Goal: Transaction & Acquisition: Download file/media

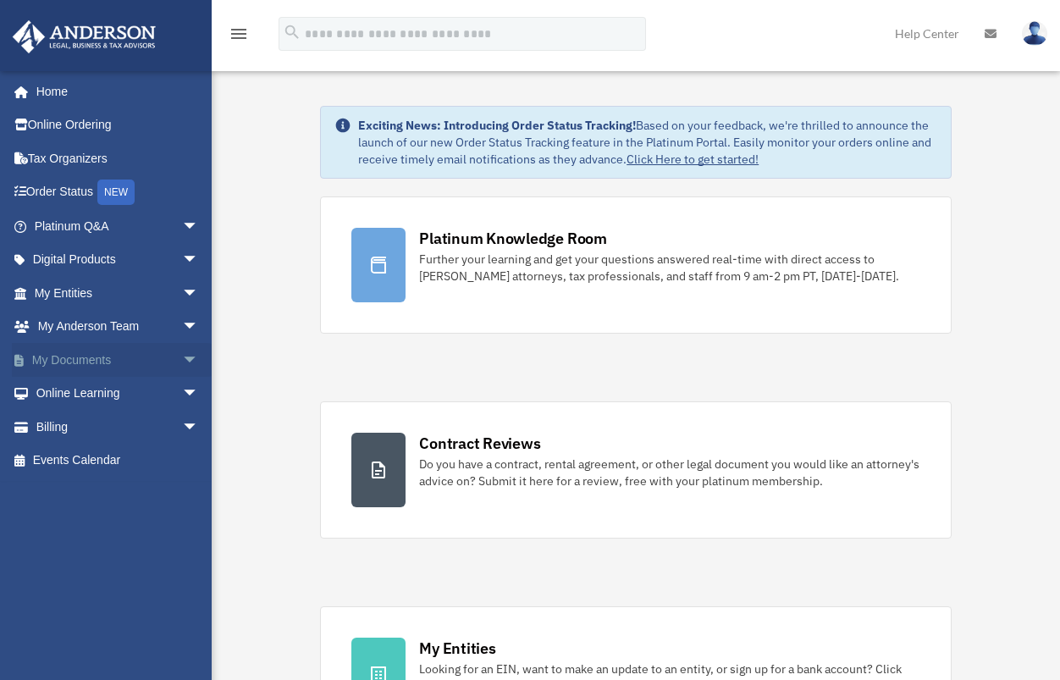
click at [84, 353] on link "My Documents arrow_drop_down" at bounding box center [118, 360] width 213 height 34
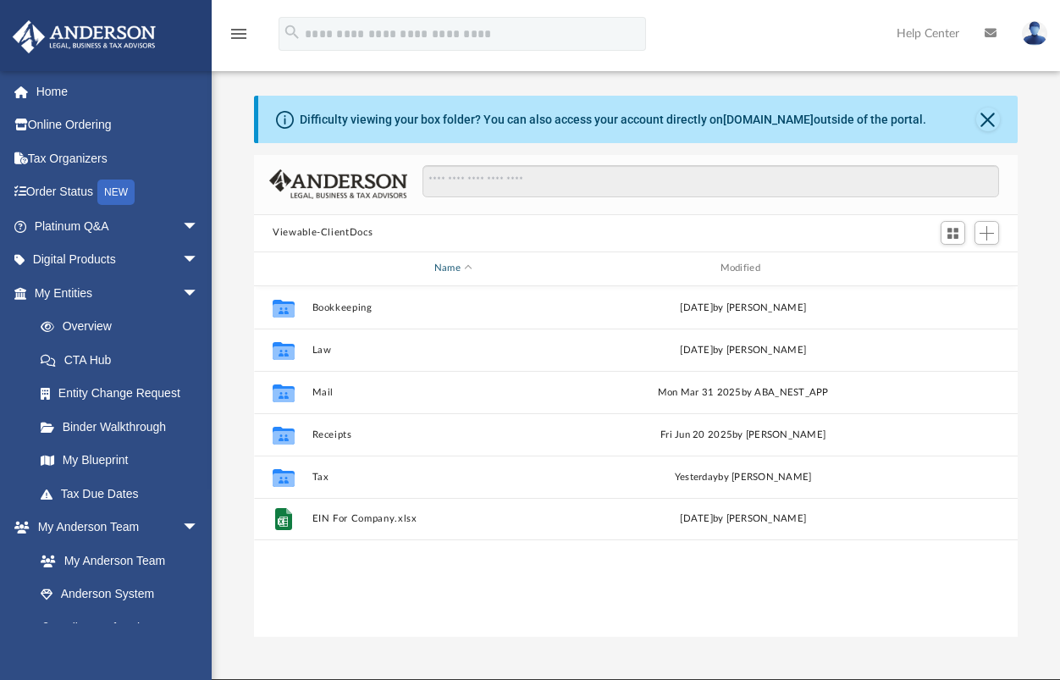
scroll to position [373, 751]
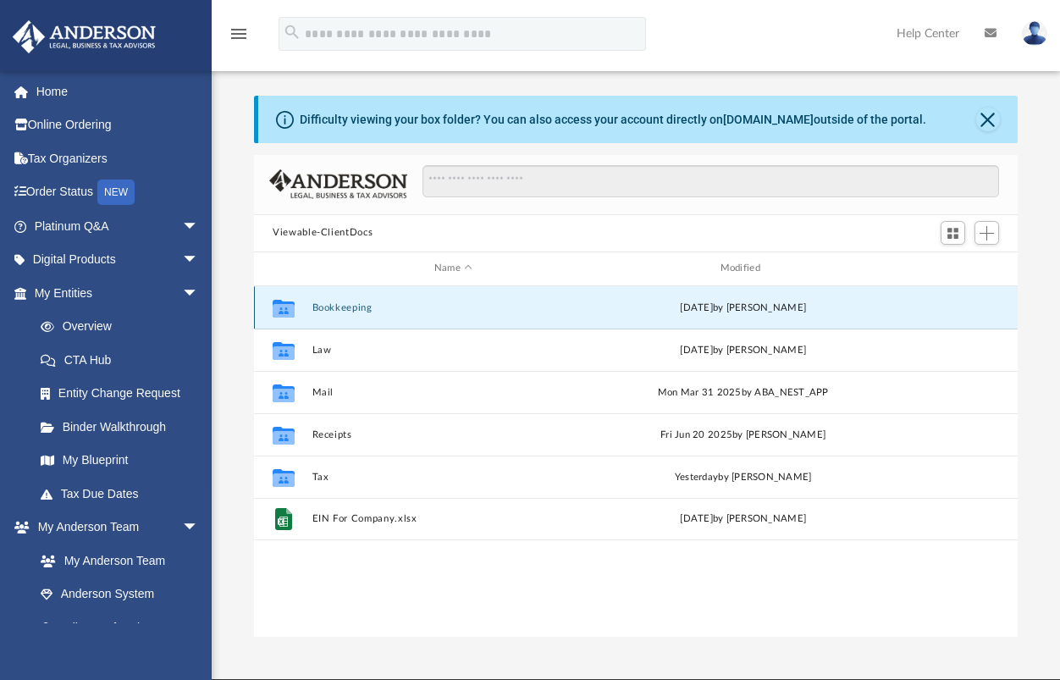
click at [329, 312] on button "Bookkeeping" at bounding box center [454, 307] width 283 height 11
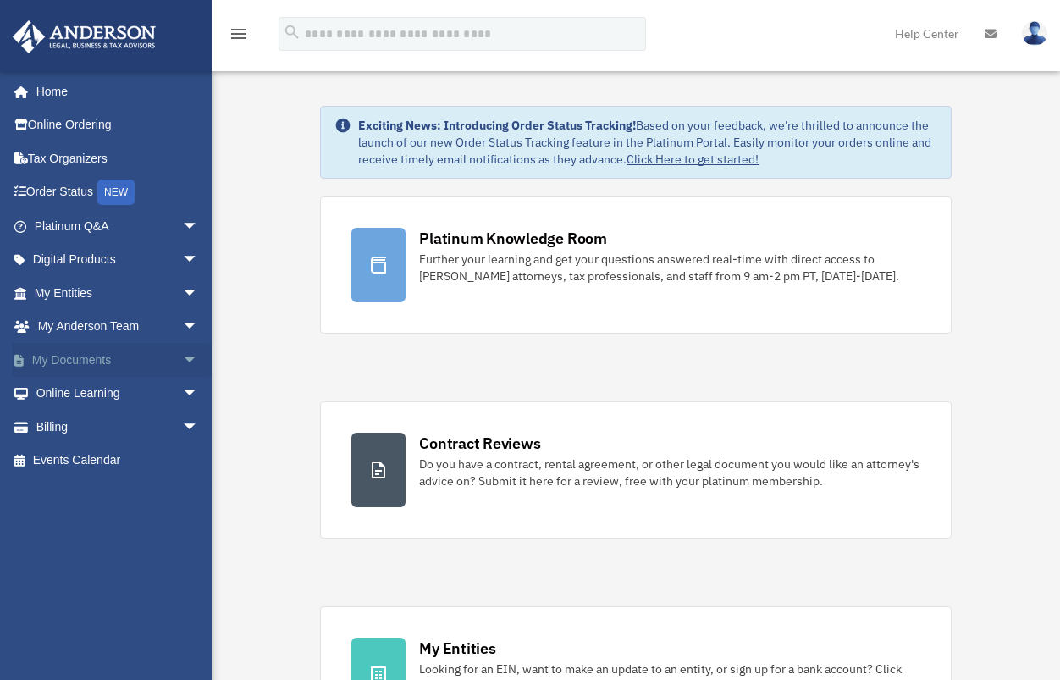
click at [79, 354] on link "My Documents arrow_drop_down" at bounding box center [118, 360] width 213 height 34
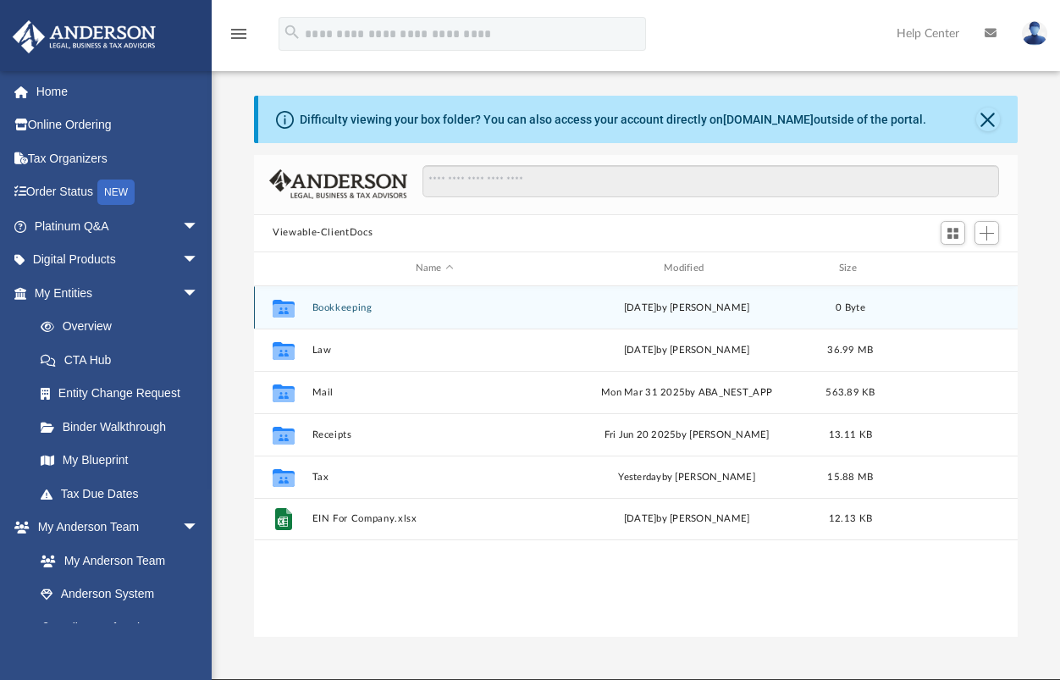
scroll to position [373, 751]
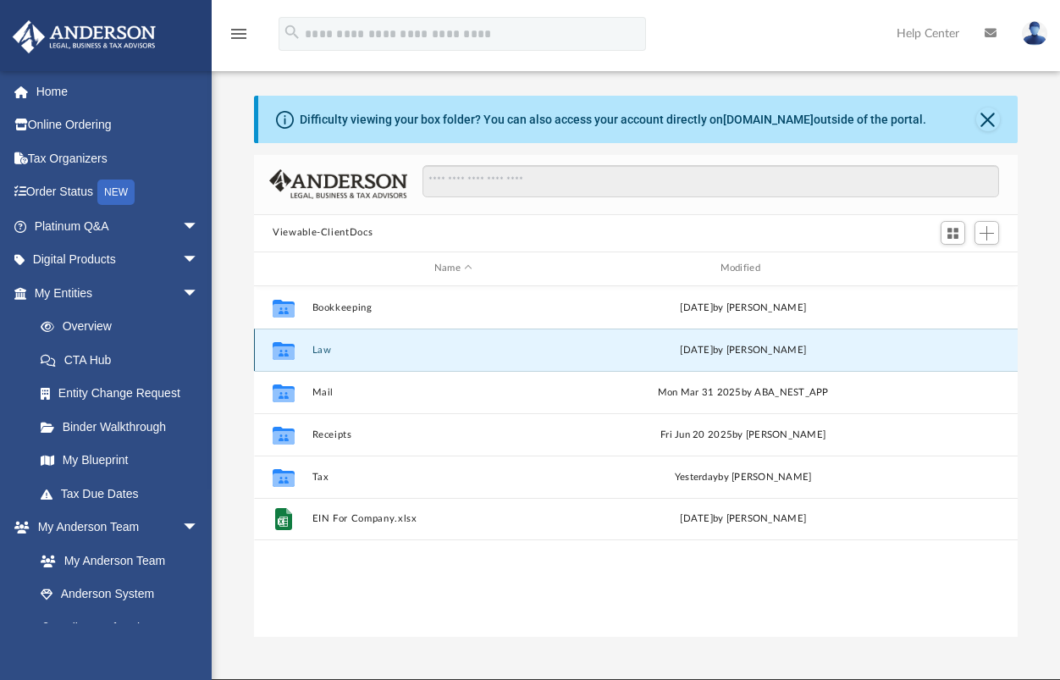
click at [318, 351] on button "Law" at bounding box center [454, 350] width 283 height 11
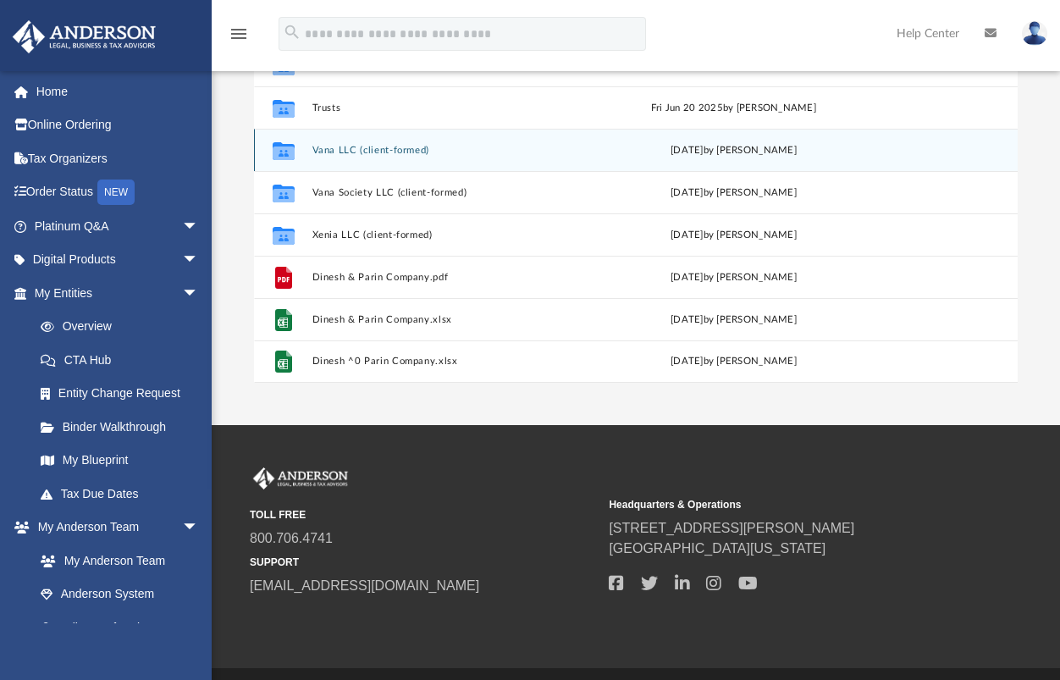
scroll to position [539, 0]
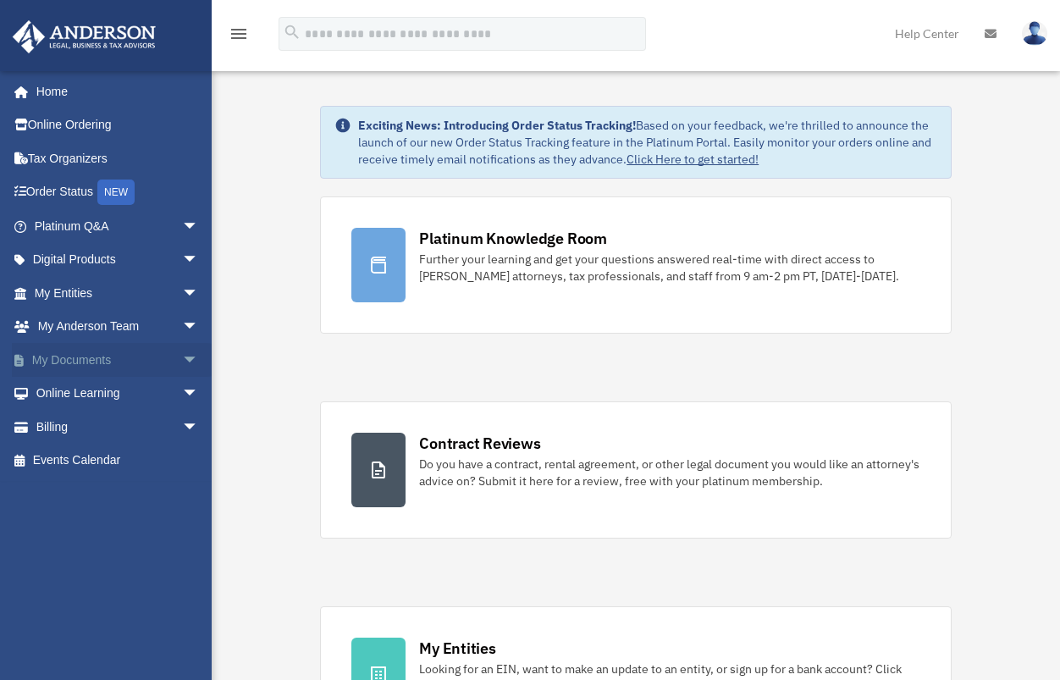
click at [85, 356] on link "My Documents arrow_drop_down" at bounding box center [118, 360] width 213 height 34
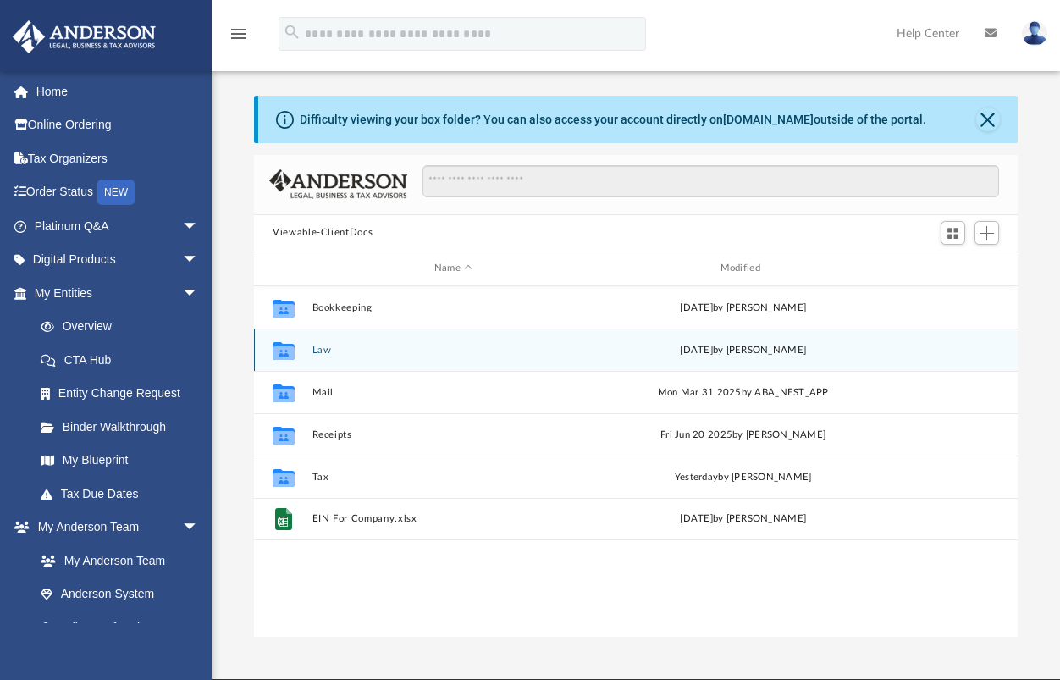
scroll to position [85, 0]
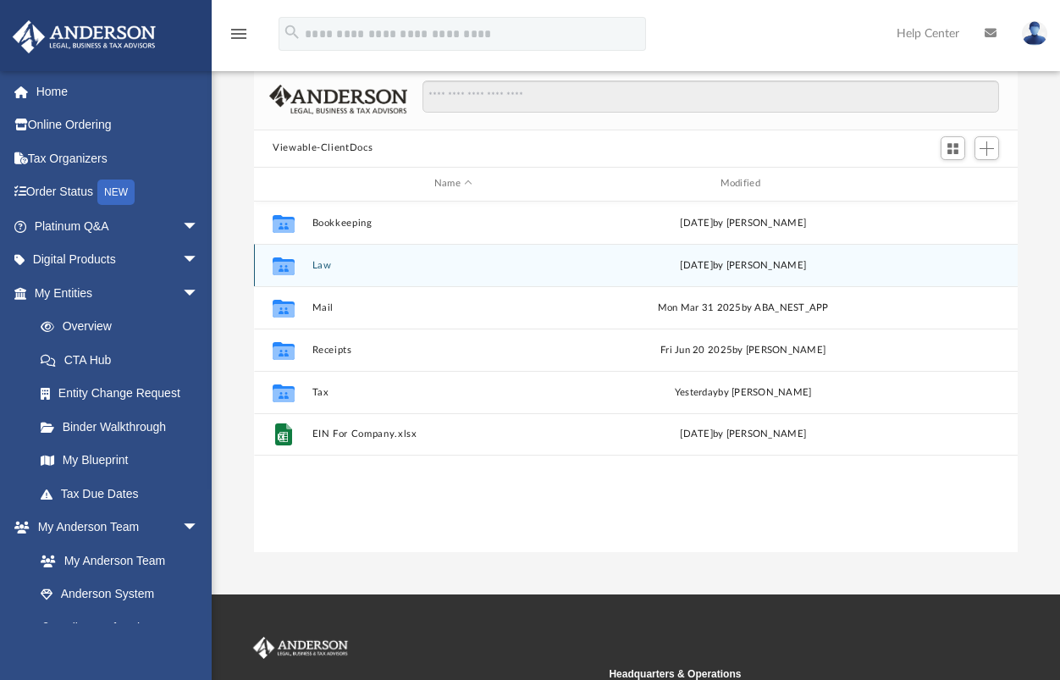
click at [306, 263] on div "Collaborated Folder Law [DATE] by [PERSON_NAME]" at bounding box center [636, 265] width 764 height 42
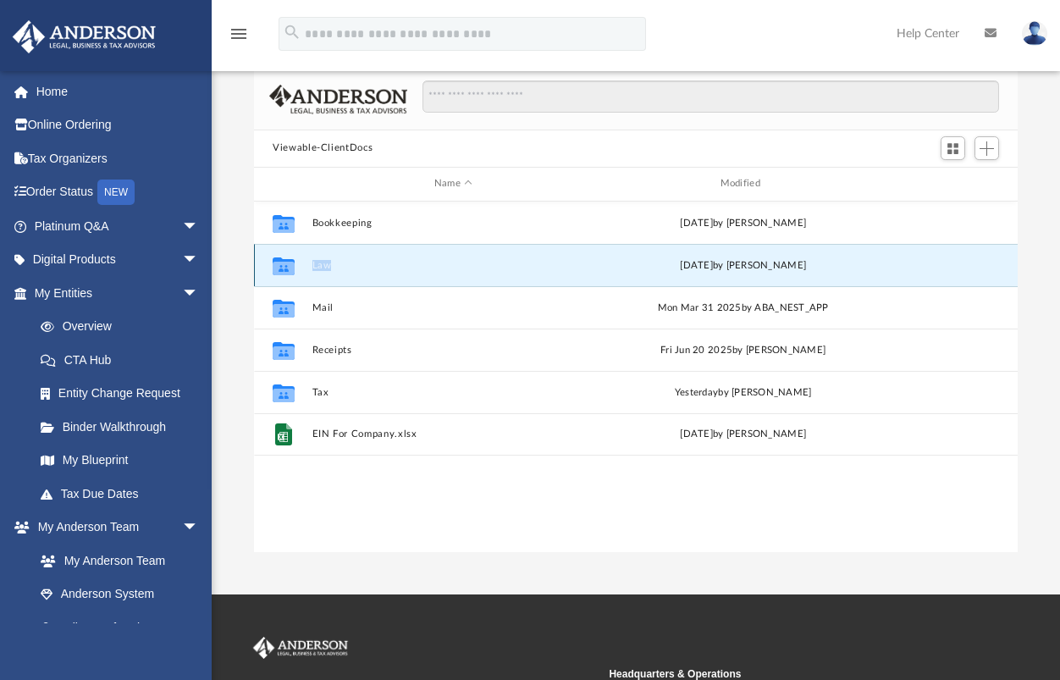
click at [306, 263] on div "Collaborated Folder Law Tue Sep 2 2025 by Sahil Shaikh" at bounding box center [636, 265] width 764 height 42
click at [406, 269] on button "Law" at bounding box center [454, 265] width 283 height 11
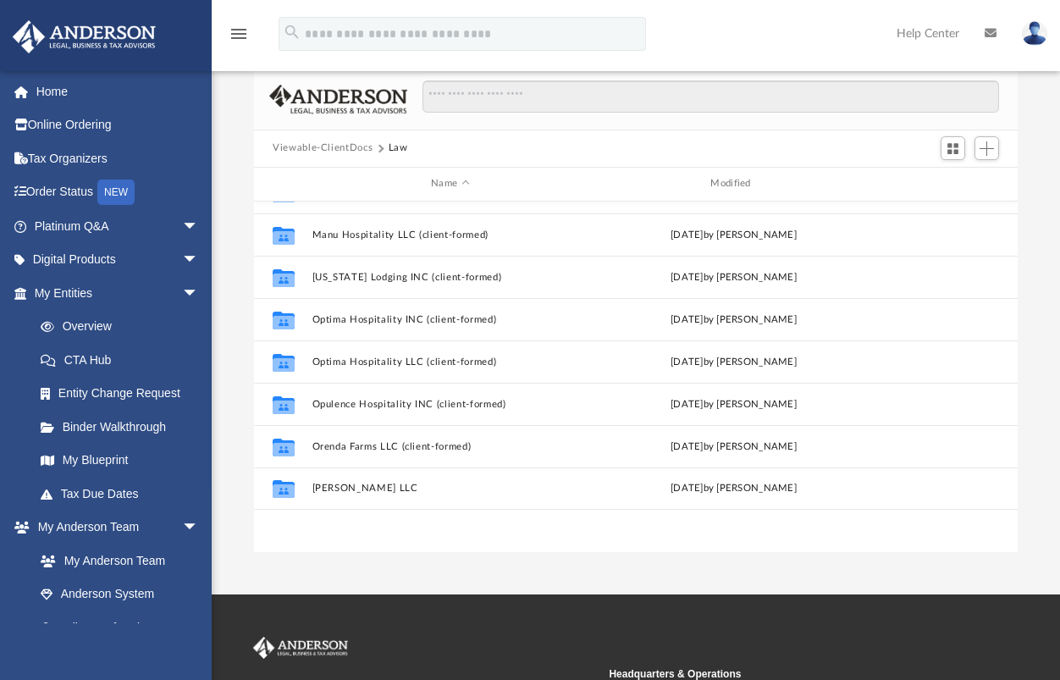
scroll to position [369, 0]
click at [726, 184] on div "Modified" at bounding box center [733, 183] width 277 height 15
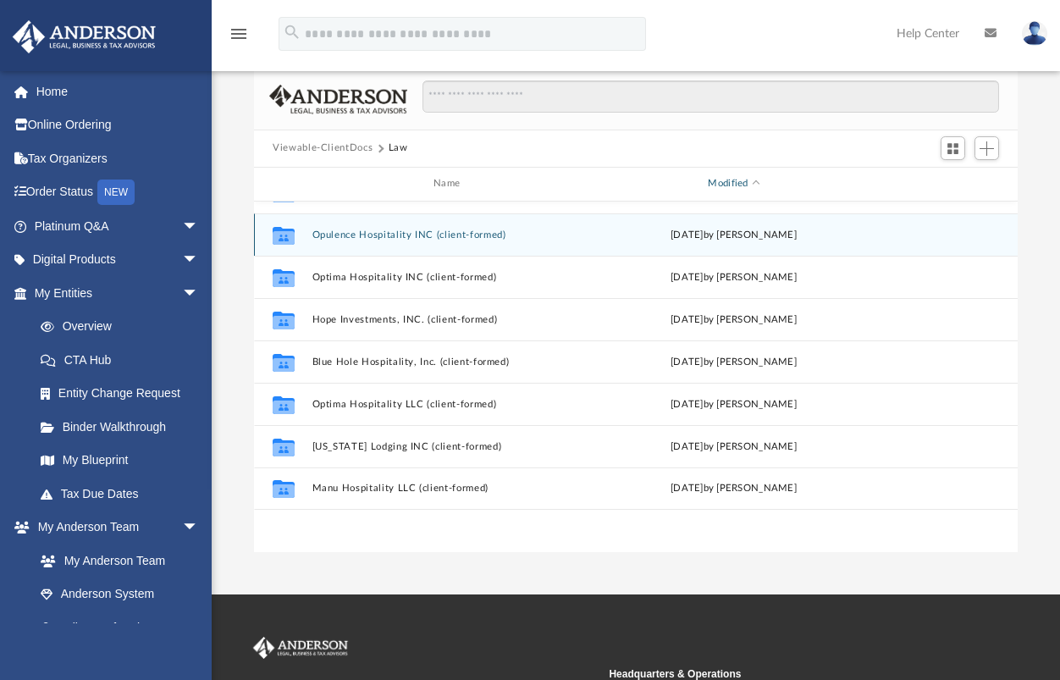
scroll to position [0, 0]
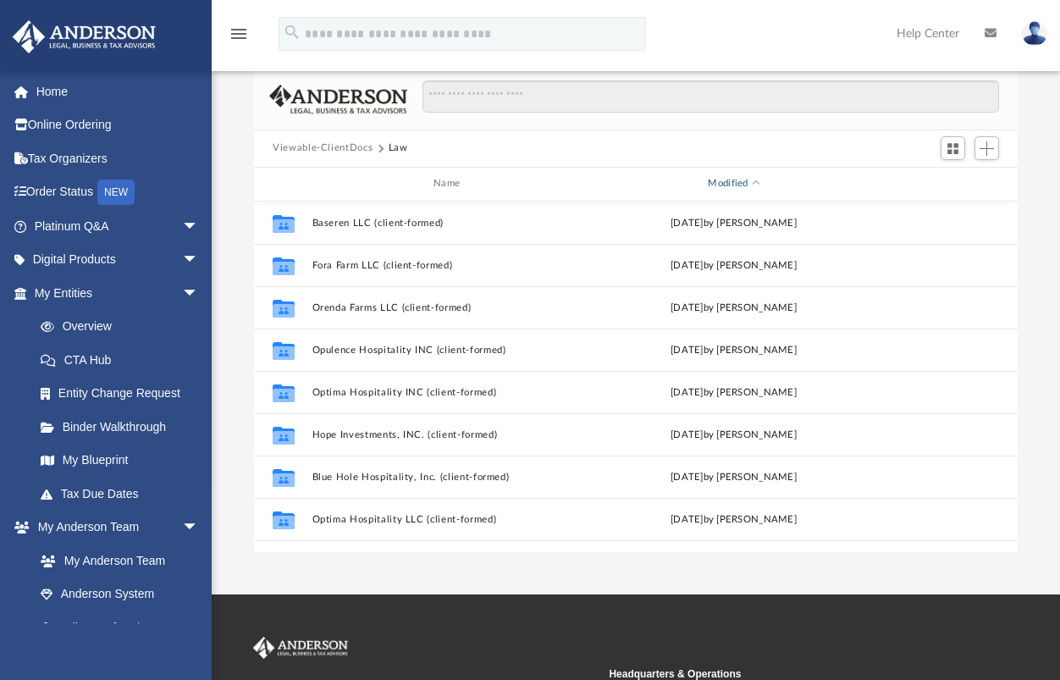
click at [731, 177] on div "Modified" at bounding box center [733, 183] width 277 height 15
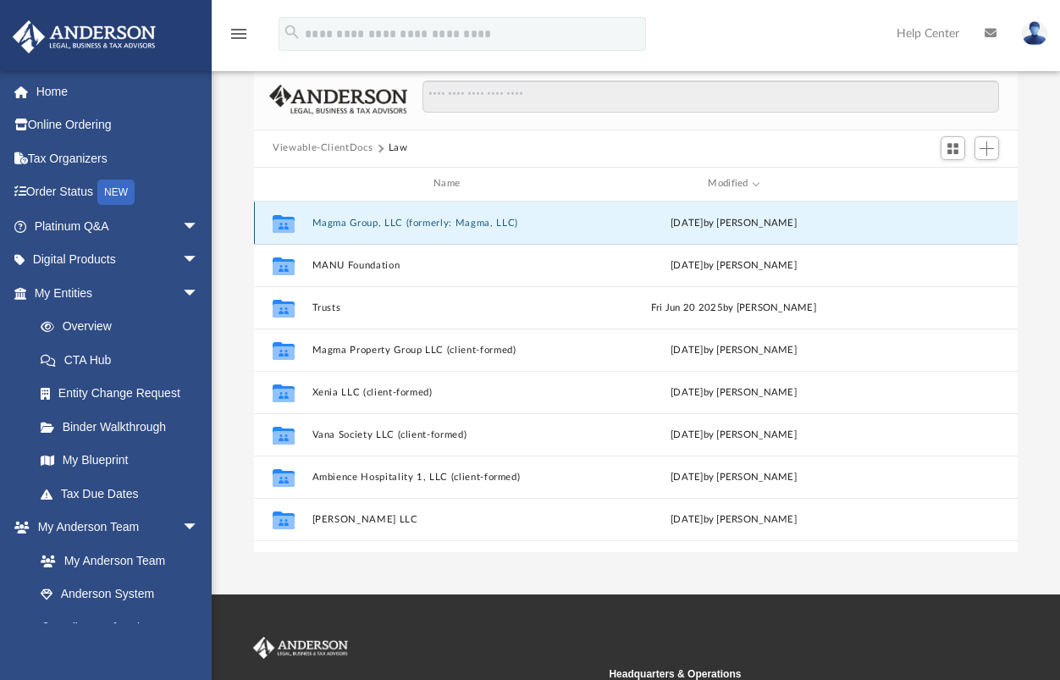
click at [389, 220] on button "Magma Group, LLC (formerly: Magma, LLC)" at bounding box center [451, 223] width 276 height 11
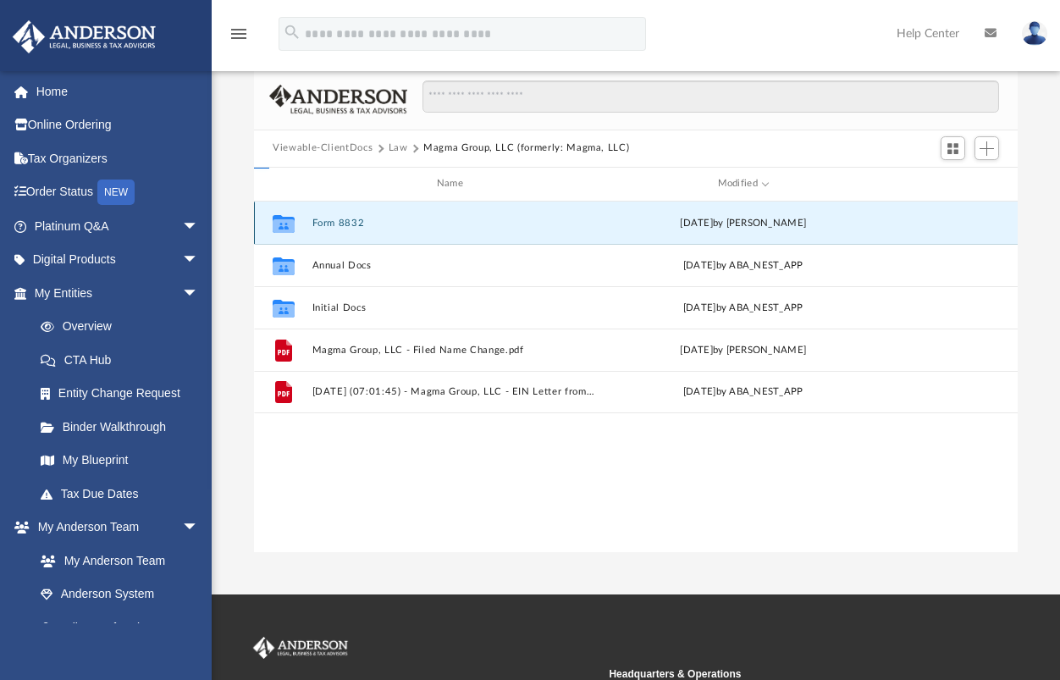
click at [389, 220] on button "Form 8832" at bounding box center [454, 223] width 283 height 11
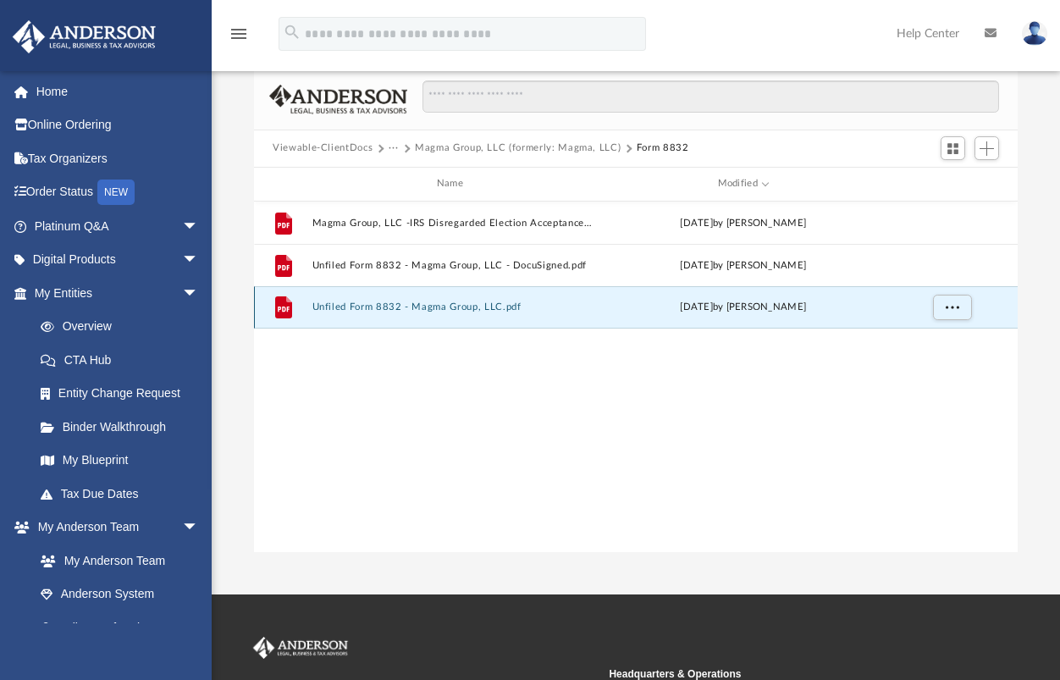
click at [380, 307] on button "Unfiled Form 8832 - Magma Group, LLC.pdf" at bounding box center [454, 307] width 283 height 11
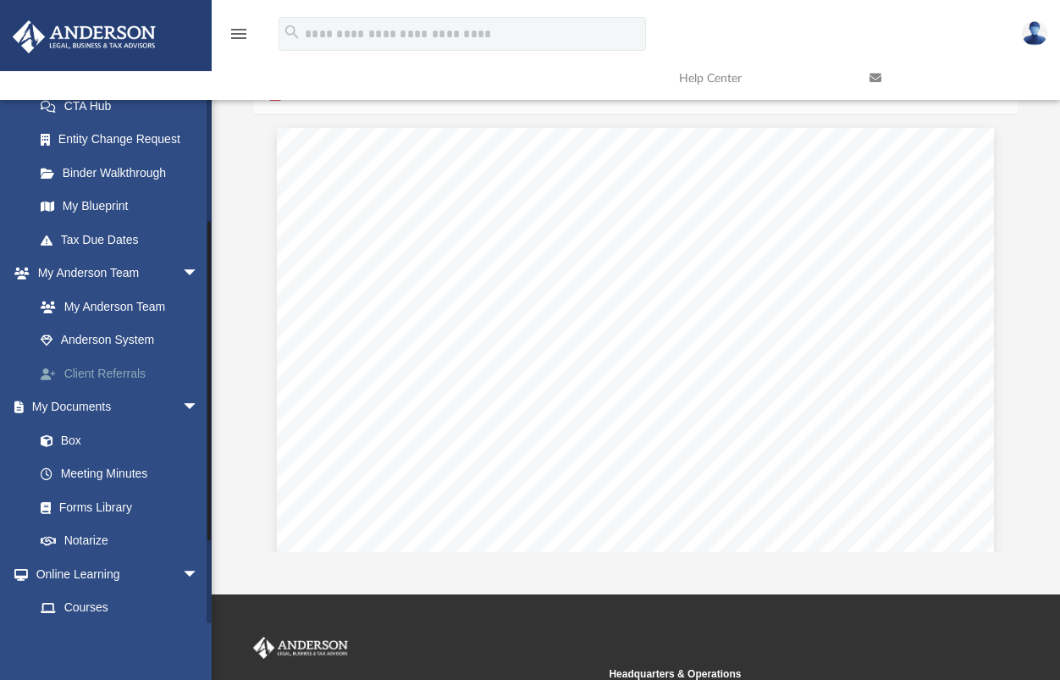
scroll to position [339, 0]
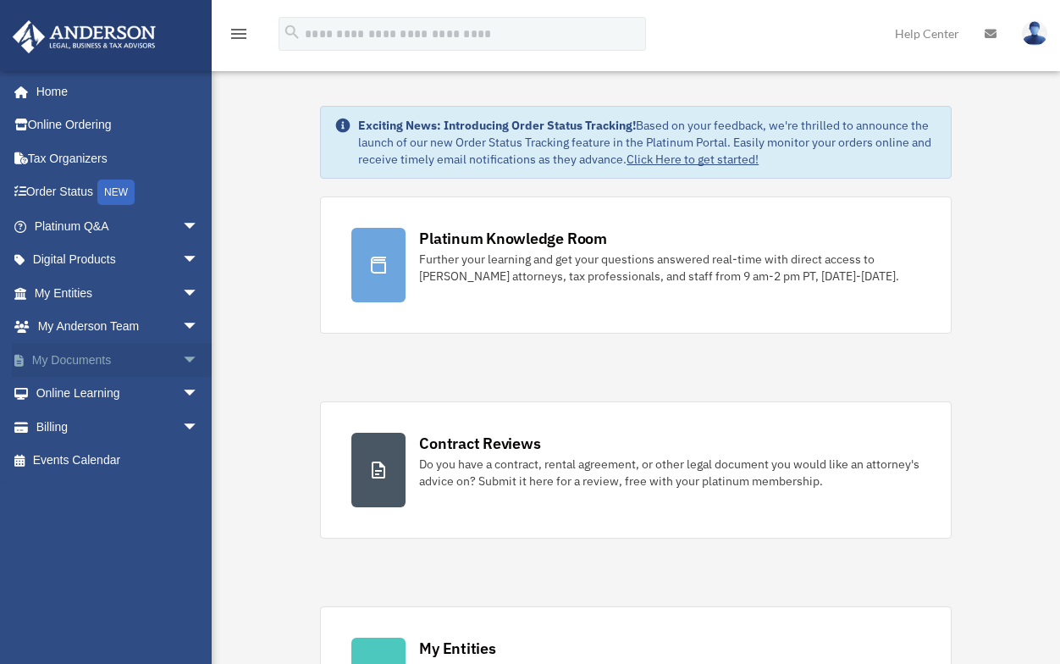
click at [80, 361] on link "My Documents arrow_drop_down" at bounding box center [118, 360] width 213 height 34
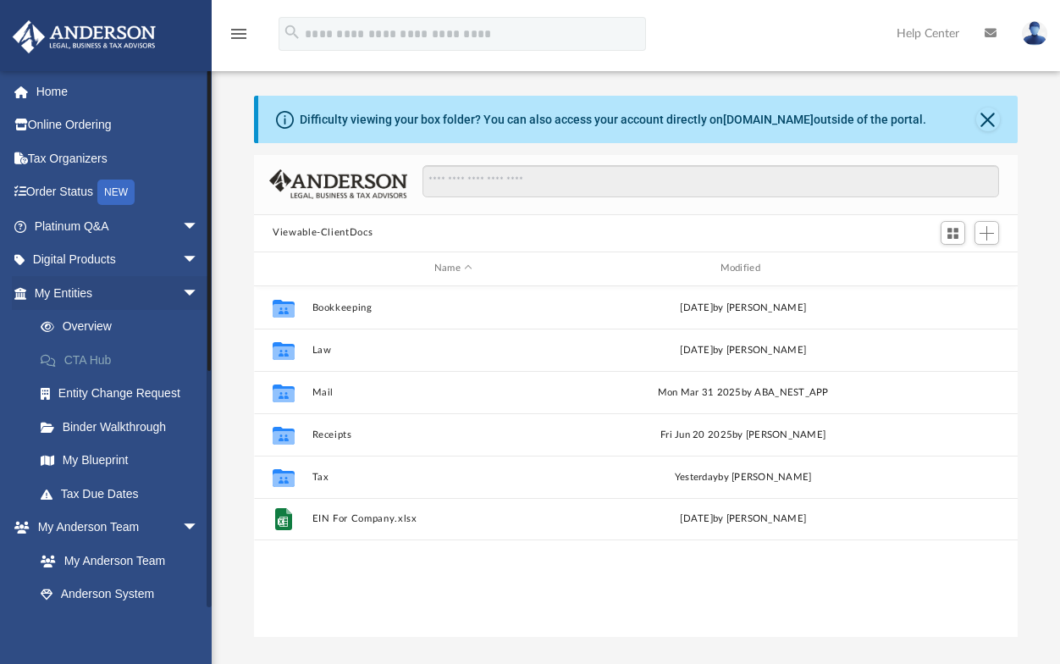
scroll to position [373, 751]
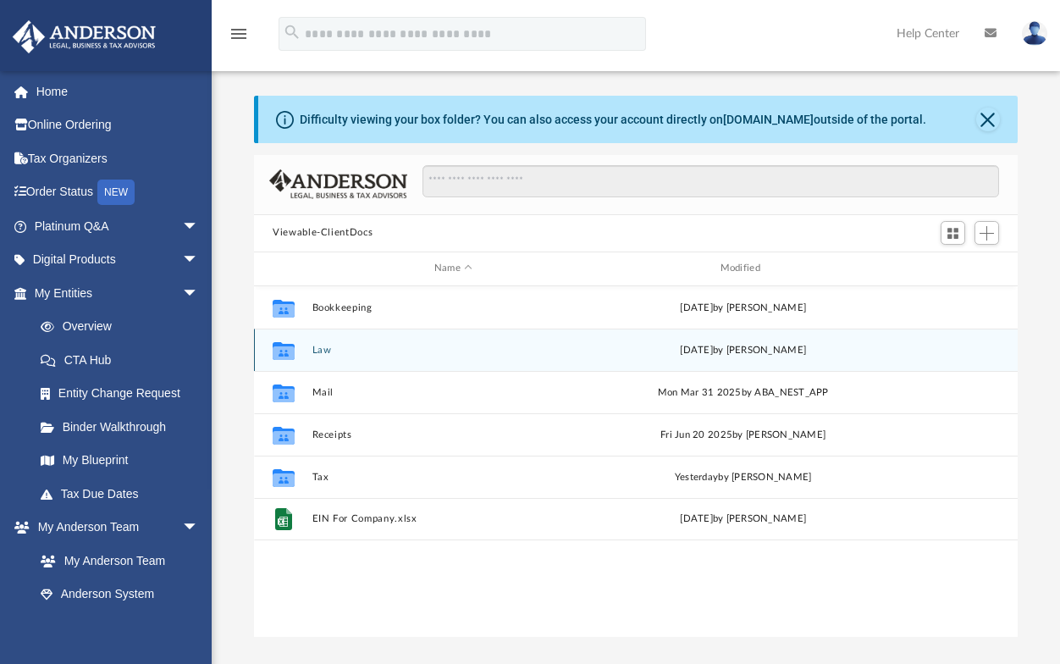
click at [318, 353] on button "Law" at bounding box center [454, 350] width 283 height 11
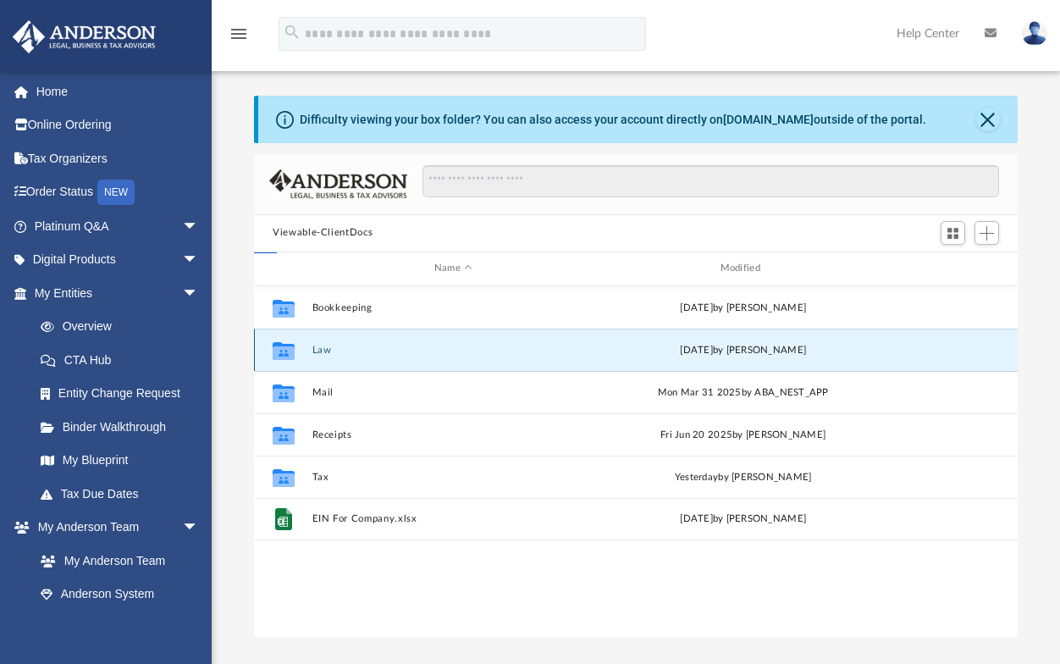
click at [318, 353] on button "Law" at bounding box center [454, 350] width 283 height 11
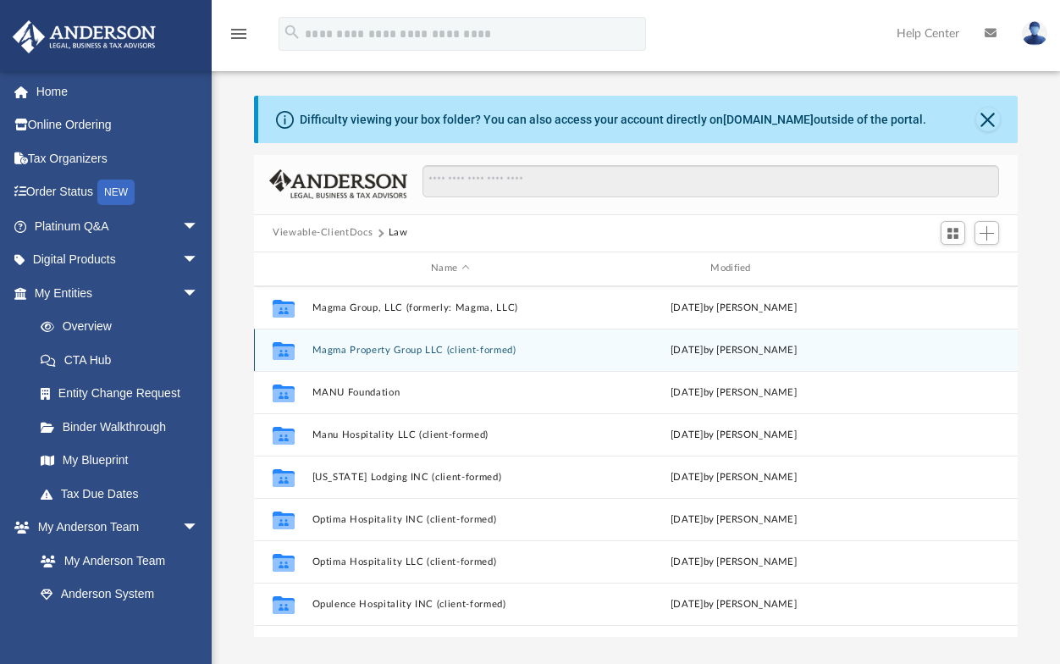
scroll to position [169, 0]
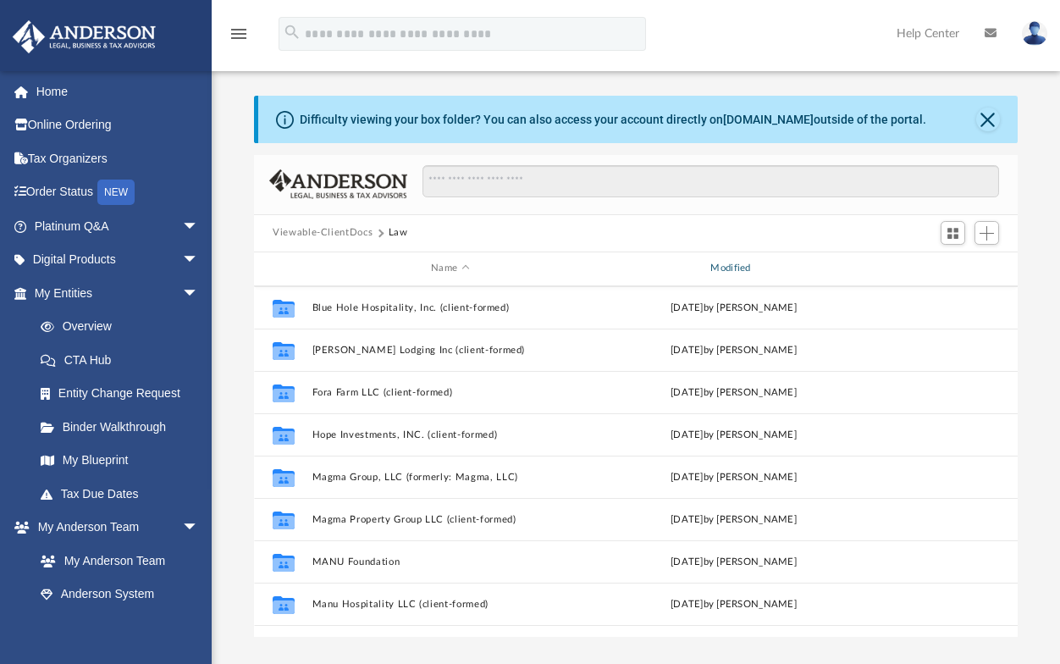
click at [730, 268] on div "Modified" at bounding box center [733, 268] width 277 height 15
click at [730, 271] on div "Modified" at bounding box center [733, 268] width 277 height 15
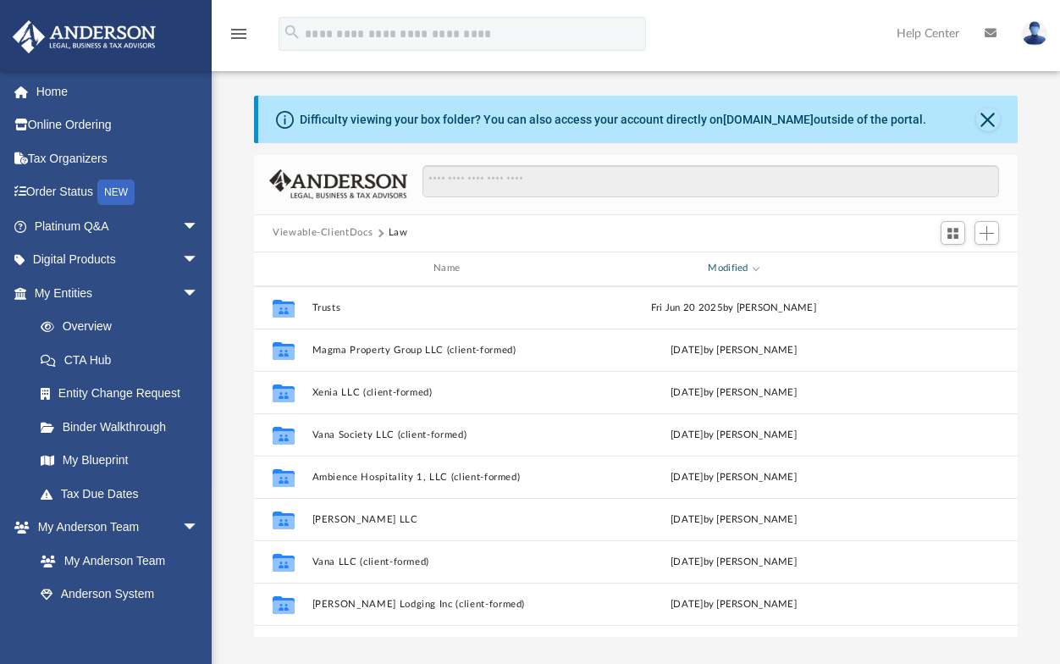
scroll to position [0, 0]
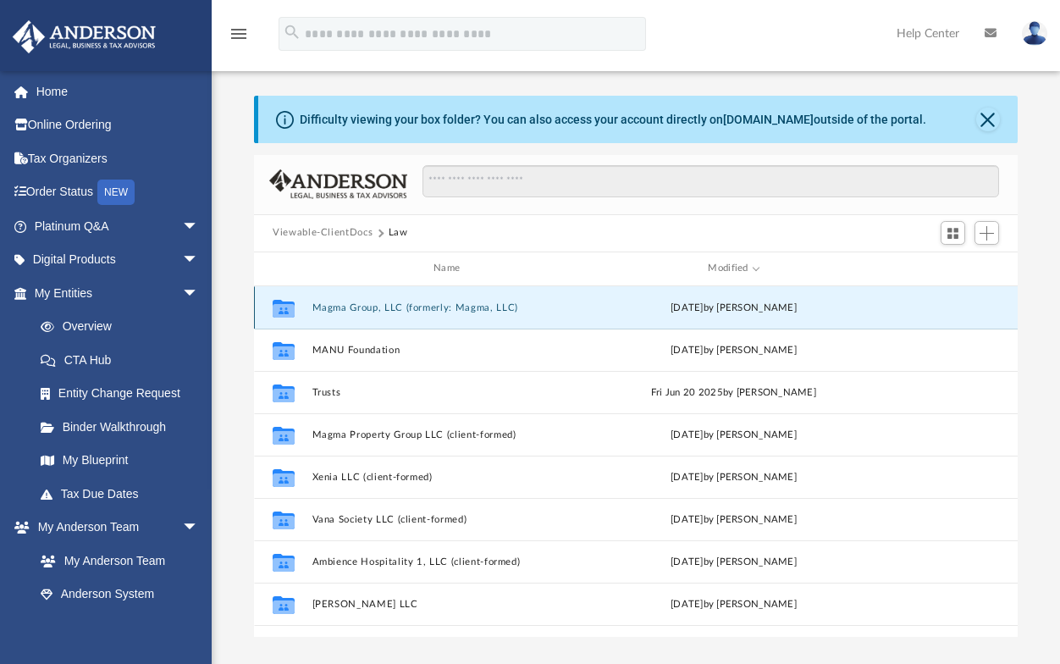
click at [491, 307] on button "Magma Group, LLC (formerly: Magma, LLC)" at bounding box center [451, 307] width 276 height 11
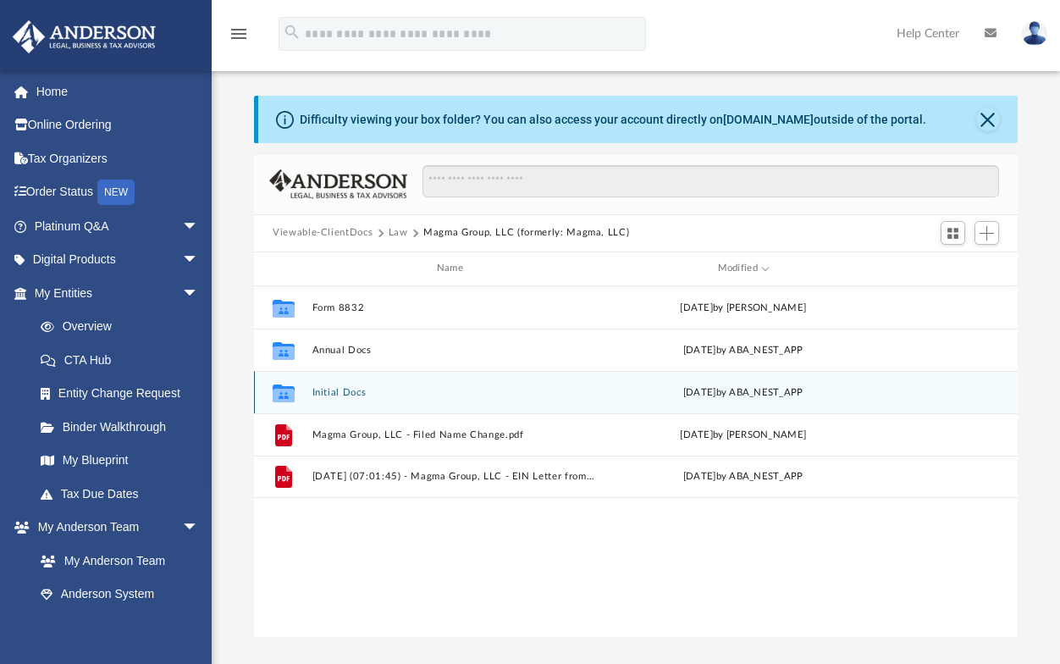
click at [356, 394] on button "Initial Docs" at bounding box center [454, 392] width 283 height 11
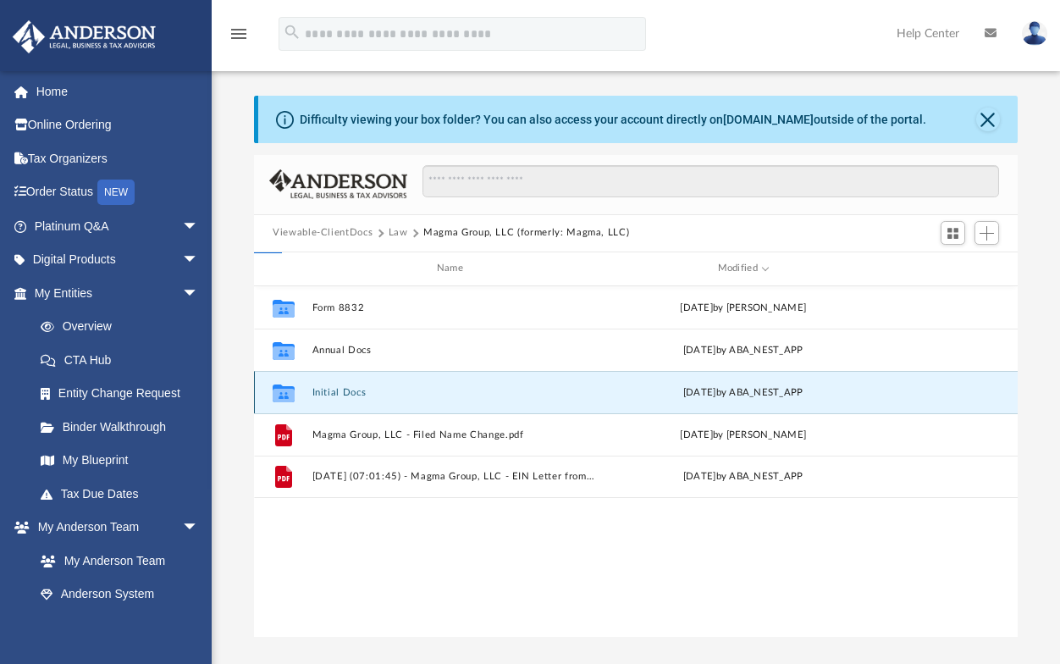
click at [356, 394] on button "Initial Docs" at bounding box center [454, 392] width 283 height 11
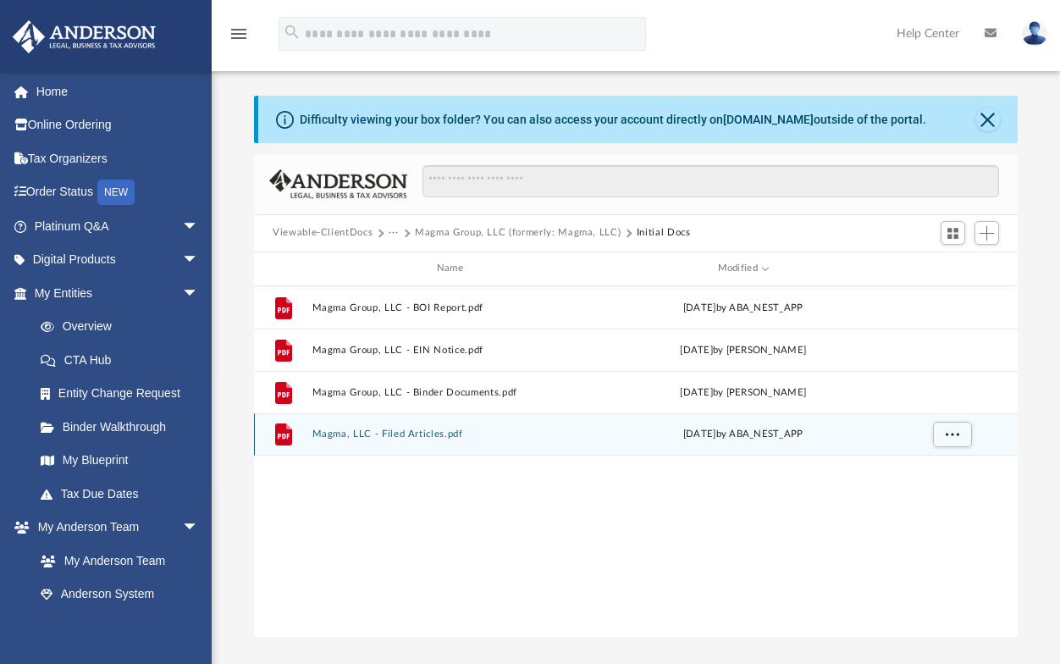
click at [432, 428] on div "File Magma, LLC - Filed Articles.pdf Tue Oct 15 2024 by ABA_NEST_APP" at bounding box center [636, 434] width 764 height 42
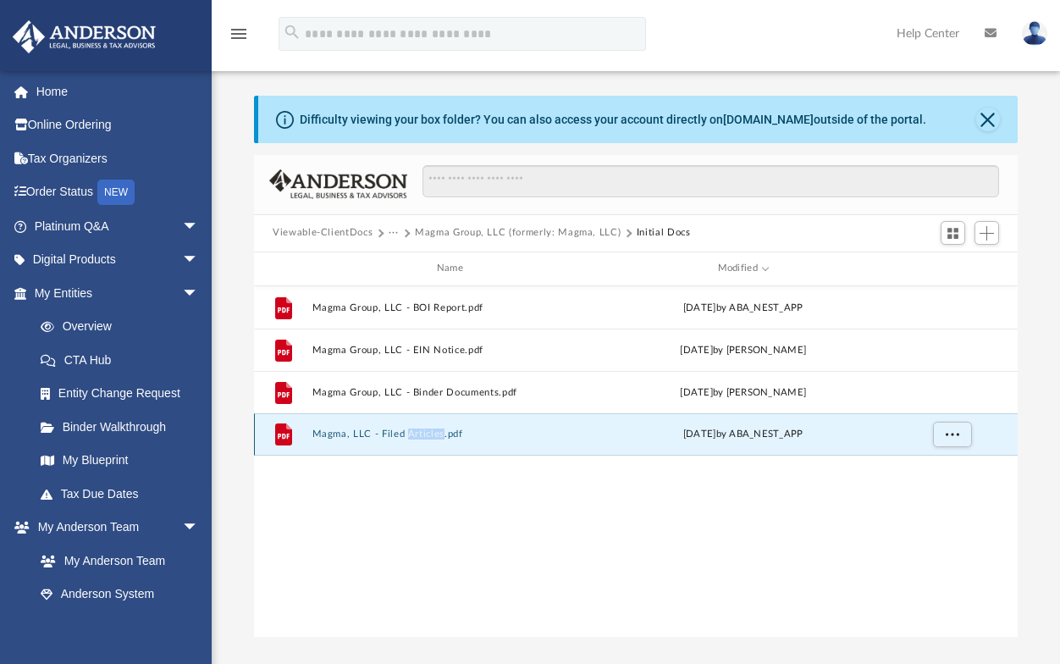
click at [432, 428] on div "File Magma, LLC - Filed Articles.pdf Tue Oct 15 2024 by ABA_NEST_APP" at bounding box center [636, 434] width 764 height 42
click at [959, 430] on span "More options" at bounding box center [953, 433] width 14 height 9
click at [941, 491] on li "Download" at bounding box center [937, 495] width 49 height 18
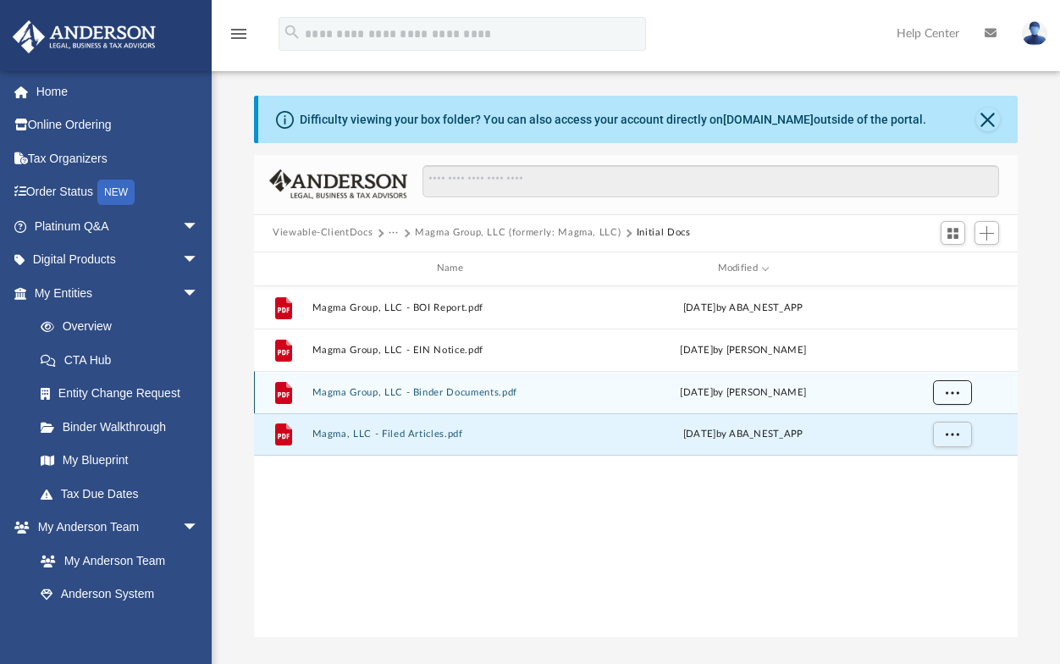
click at [949, 392] on span "More options" at bounding box center [953, 391] width 14 height 9
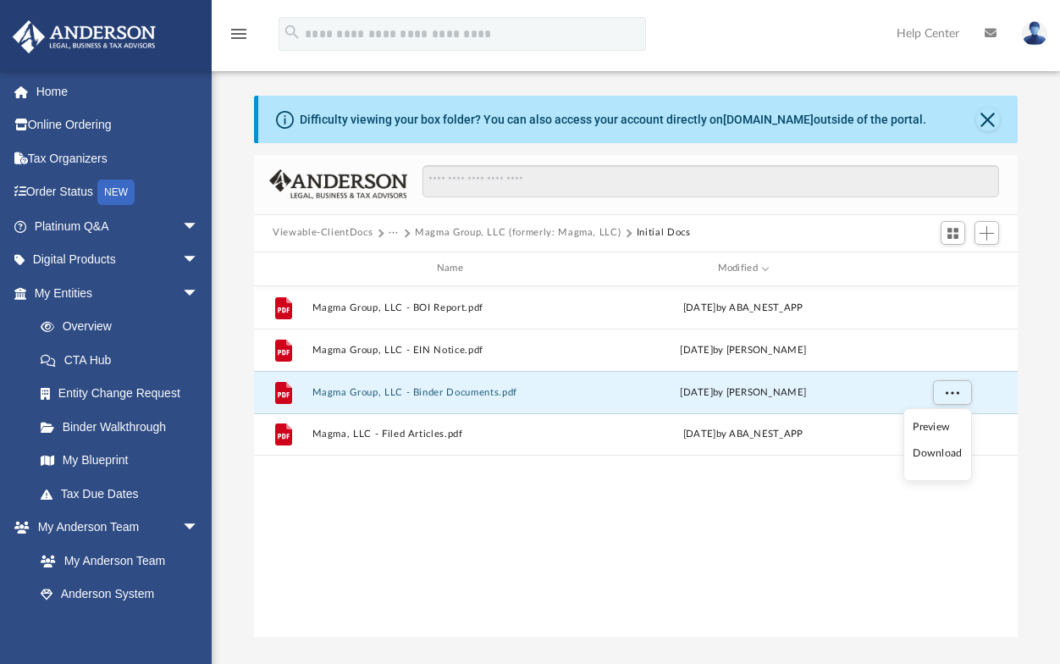
click at [954, 451] on li "Download" at bounding box center [937, 454] width 49 height 18
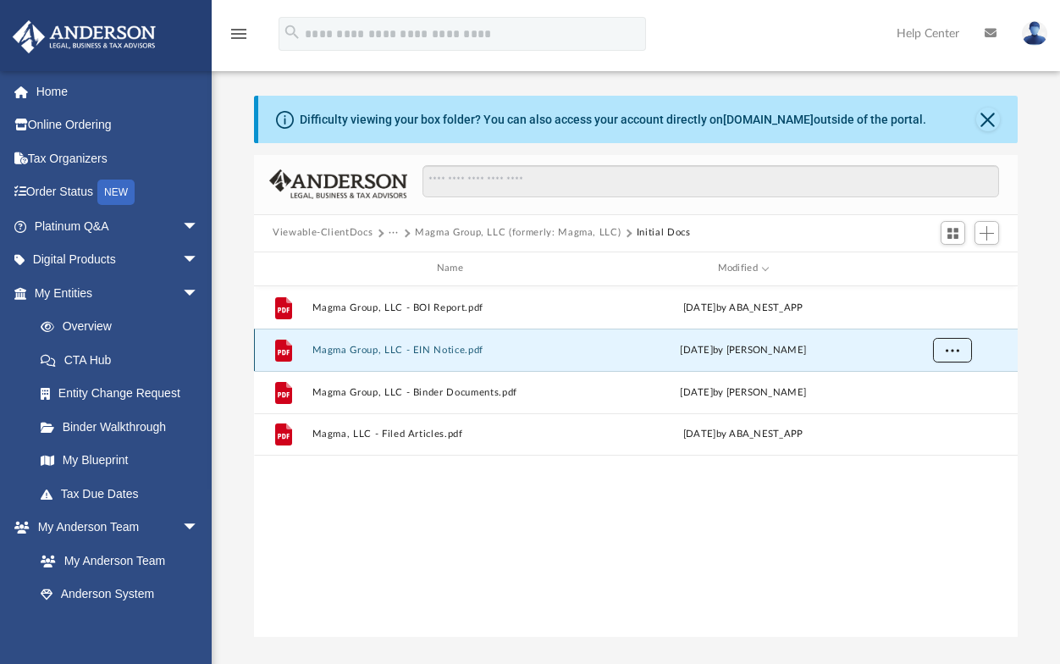
click at [944, 345] on button "More options" at bounding box center [952, 349] width 39 height 25
click at [938, 409] on li "Download" at bounding box center [937, 411] width 49 height 18
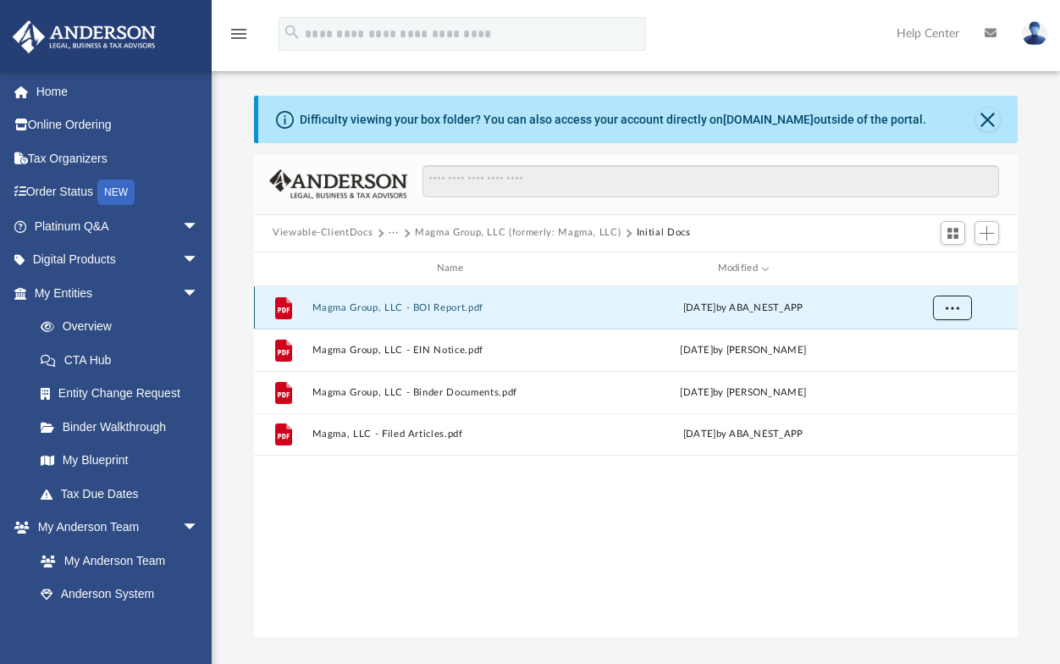
click at [951, 305] on span "More options" at bounding box center [953, 306] width 14 height 9
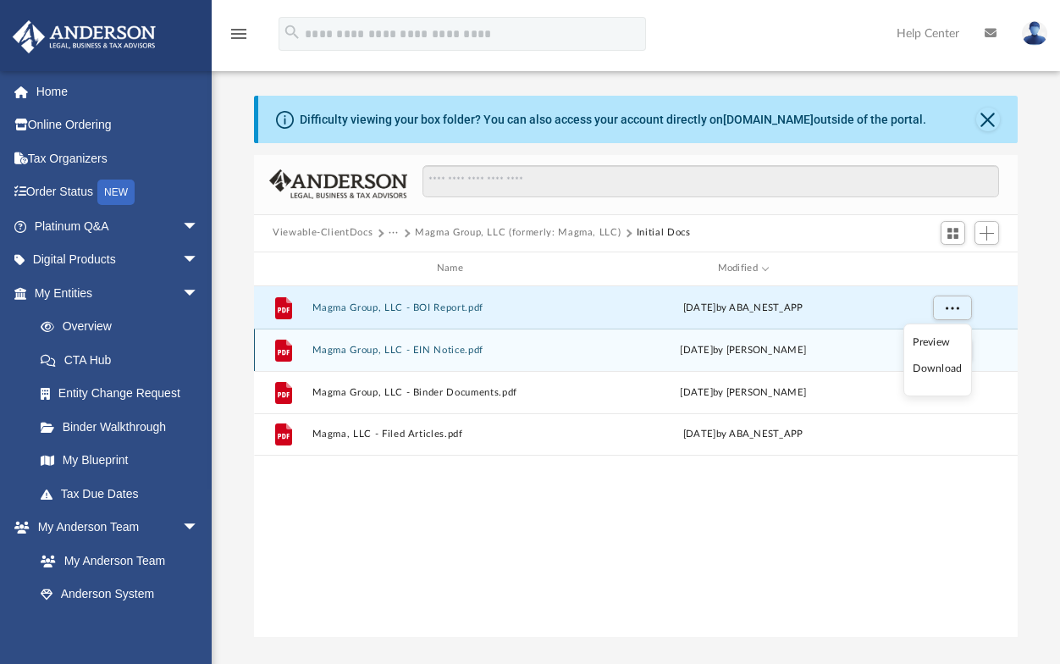
click at [943, 368] on li "Download" at bounding box center [937, 369] width 49 height 18
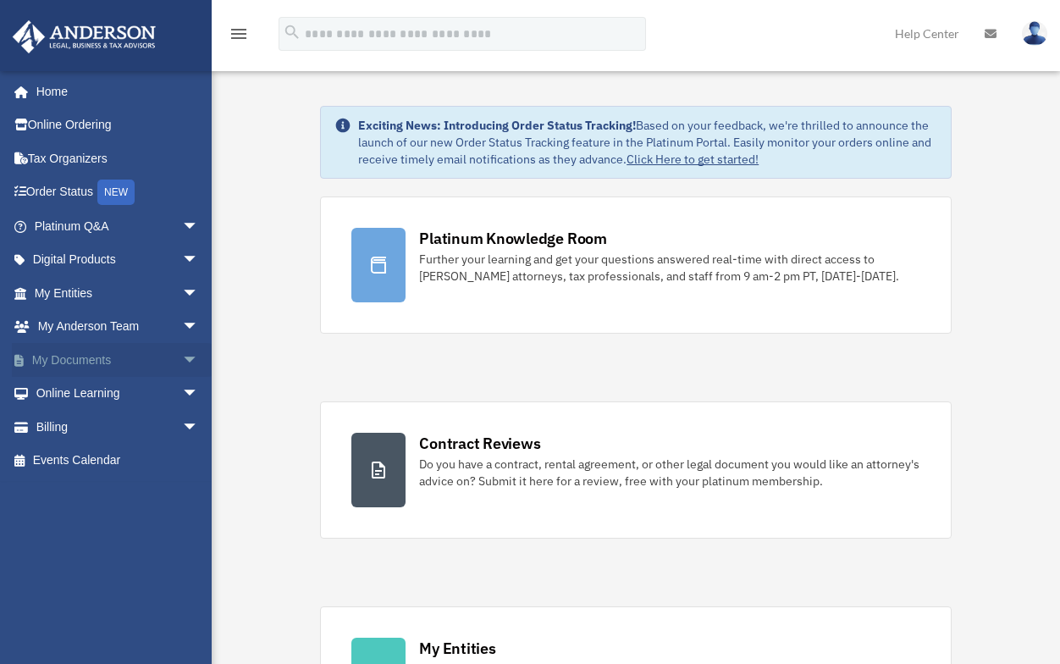
click at [182, 356] on span "arrow_drop_down" at bounding box center [199, 360] width 34 height 35
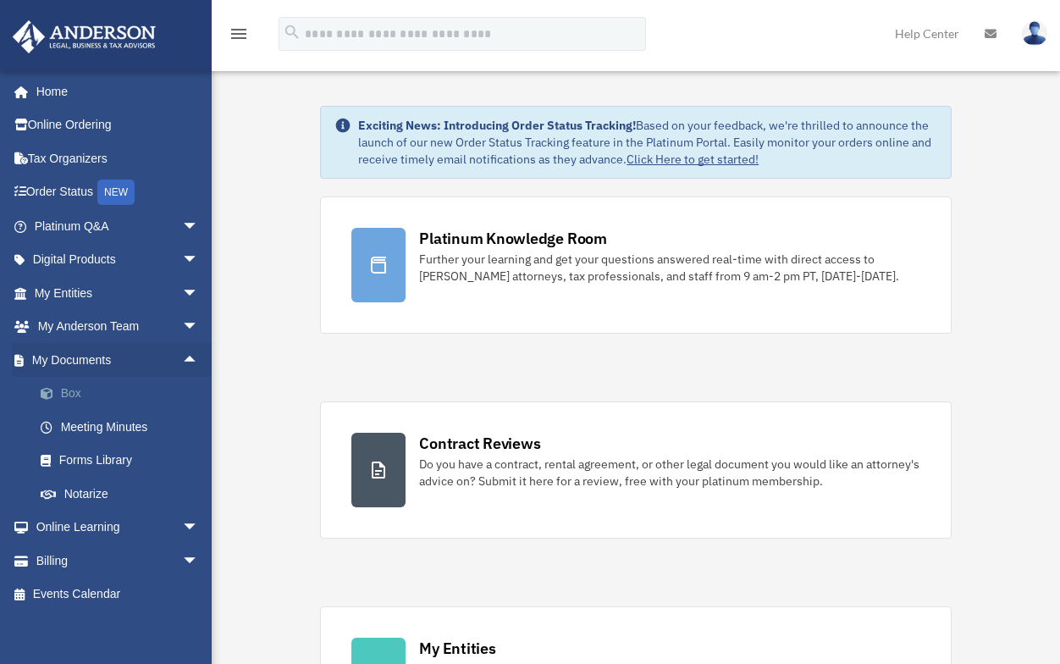
click at [61, 383] on link "Box" at bounding box center [124, 394] width 201 height 34
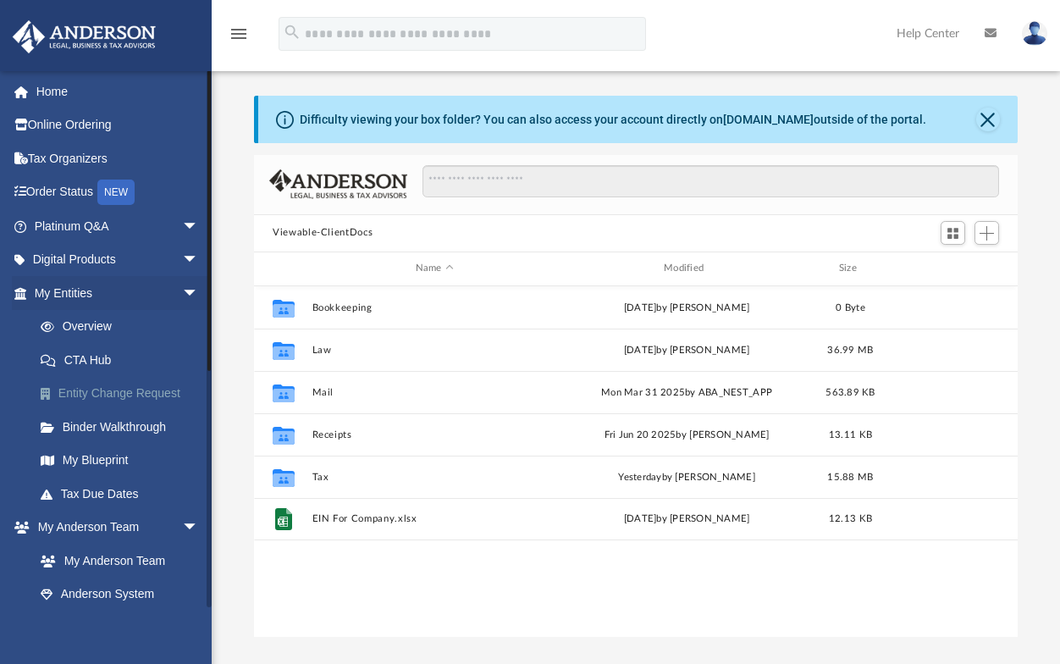
scroll to position [373, 751]
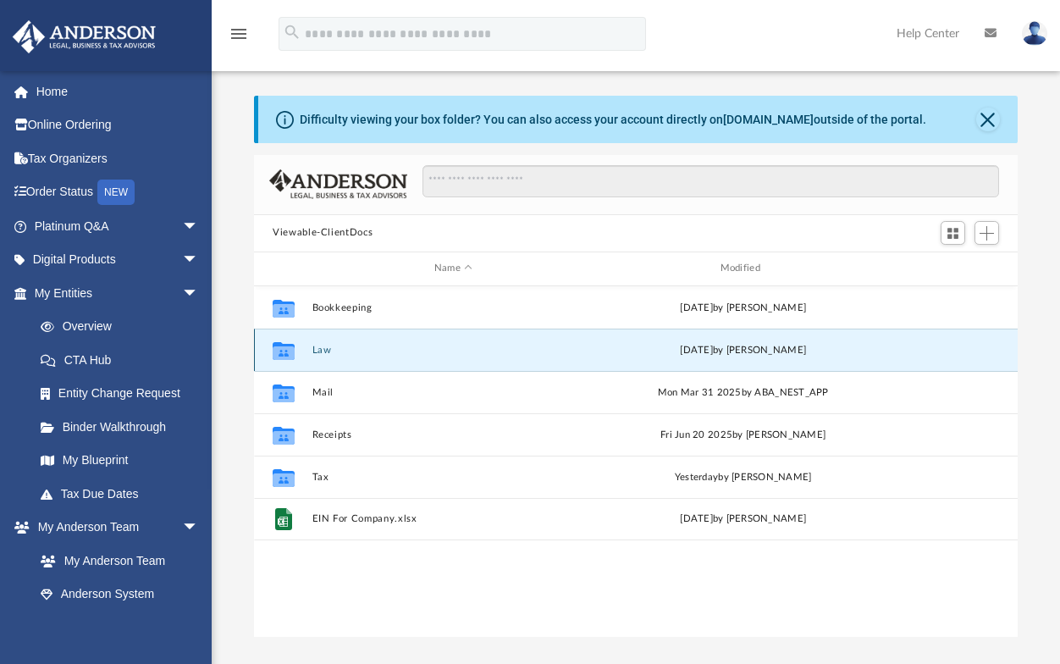
click at [318, 350] on button "Law" at bounding box center [454, 350] width 283 height 11
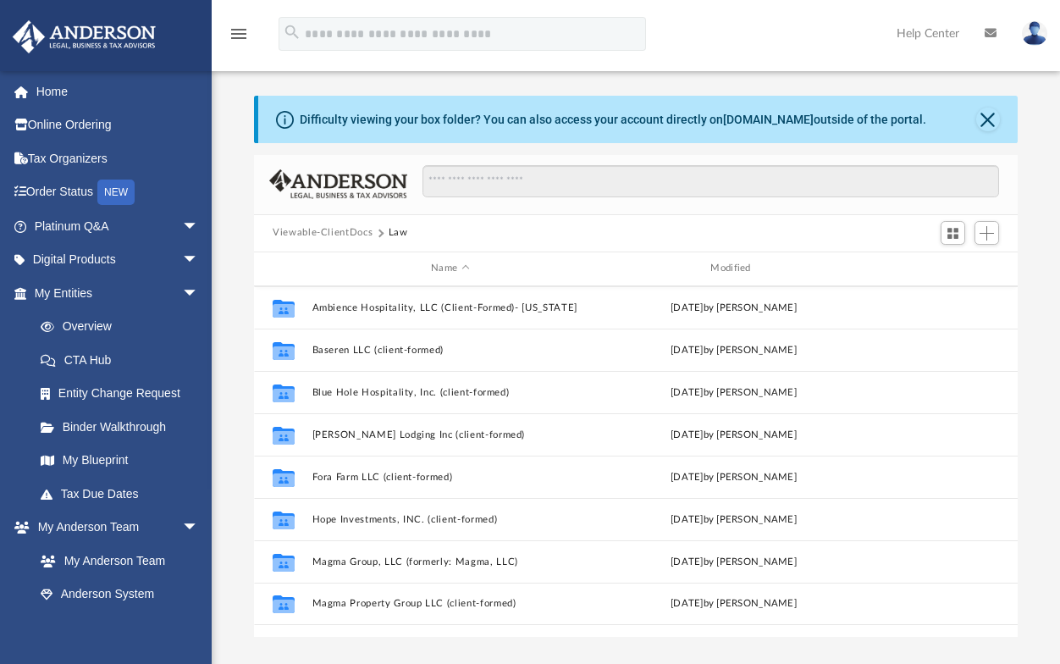
scroll to position [0, 0]
click at [728, 263] on div "Modified" at bounding box center [733, 268] width 277 height 15
click at [756, 265] on span "Modified" at bounding box center [756, 268] width 7 height 7
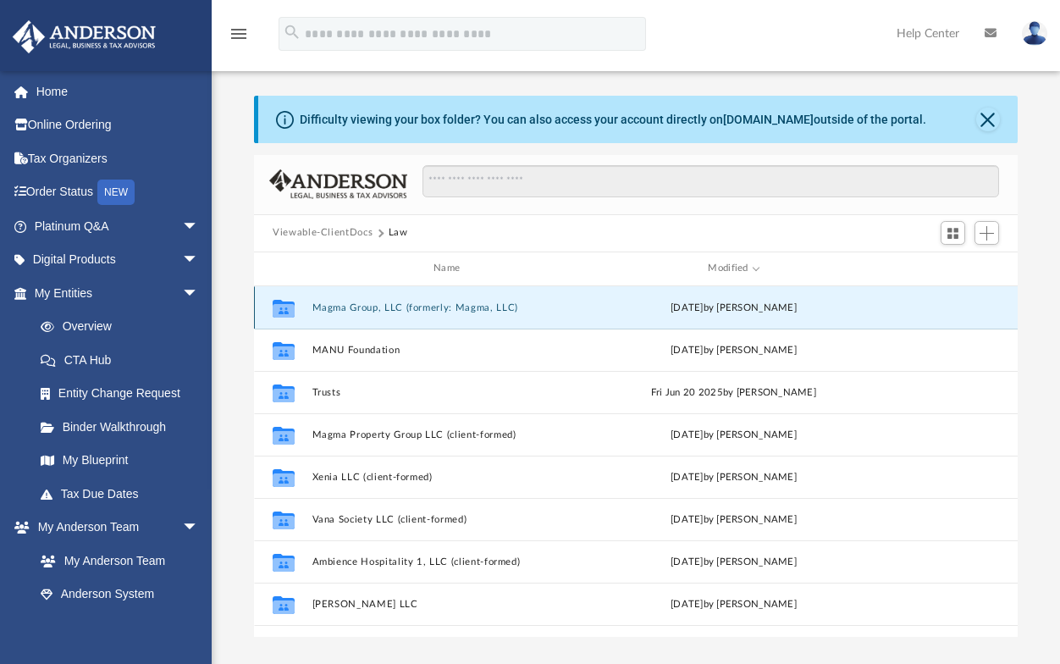
click at [463, 305] on button "Magma Group, LLC (formerly: Magma, LLC)" at bounding box center [451, 307] width 276 height 11
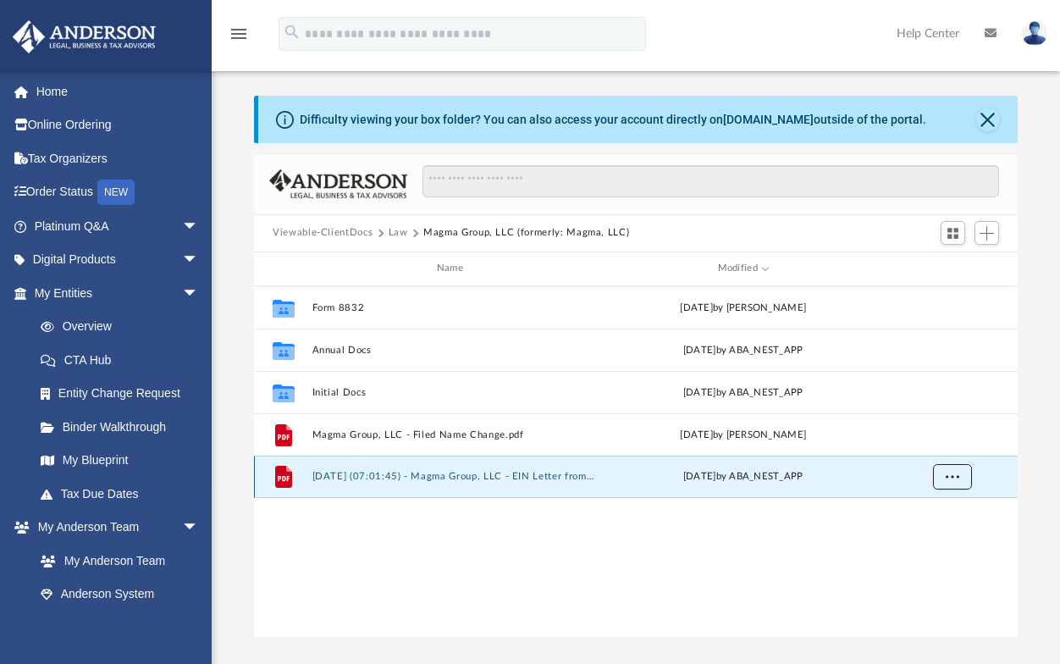
click at [954, 473] on span "More options" at bounding box center [953, 476] width 14 height 9
click at [941, 536] on li "Download" at bounding box center [937, 538] width 49 height 18
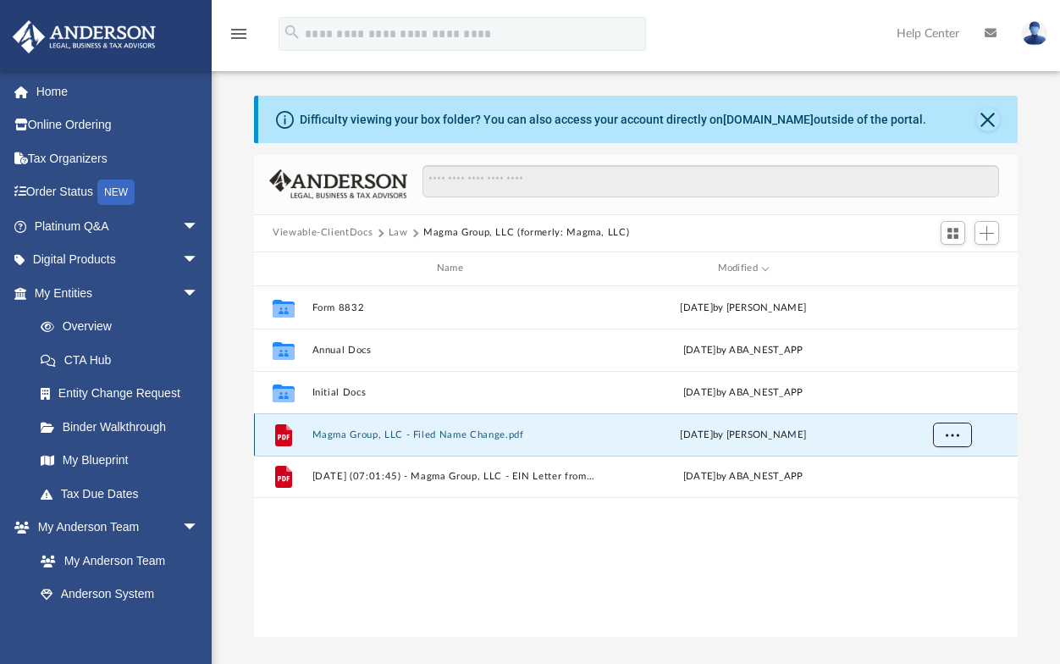
click at [954, 428] on button "More options" at bounding box center [952, 434] width 39 height 25
click at [936, 494] on li "Download" at bounding box center [937, 496] width 49 height 18
